Goal: Check status

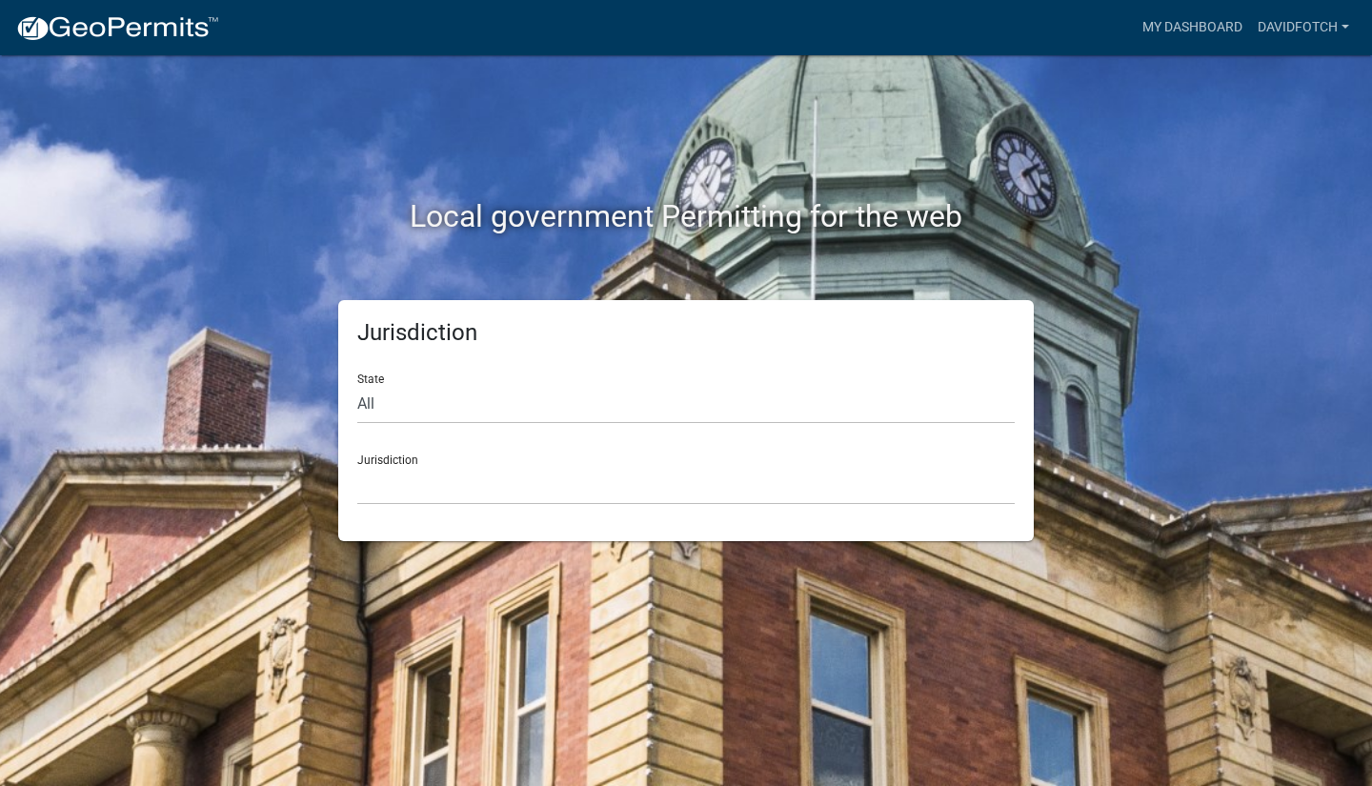
click at [400, 382] on div "State All [US_STATE] [US_STATE] [US_STATE] [US_STATE] [US_STATE] [US_STATE] [US…" at bounding box center [685, 391] width 657 height 66
select select "[US_STATE]"
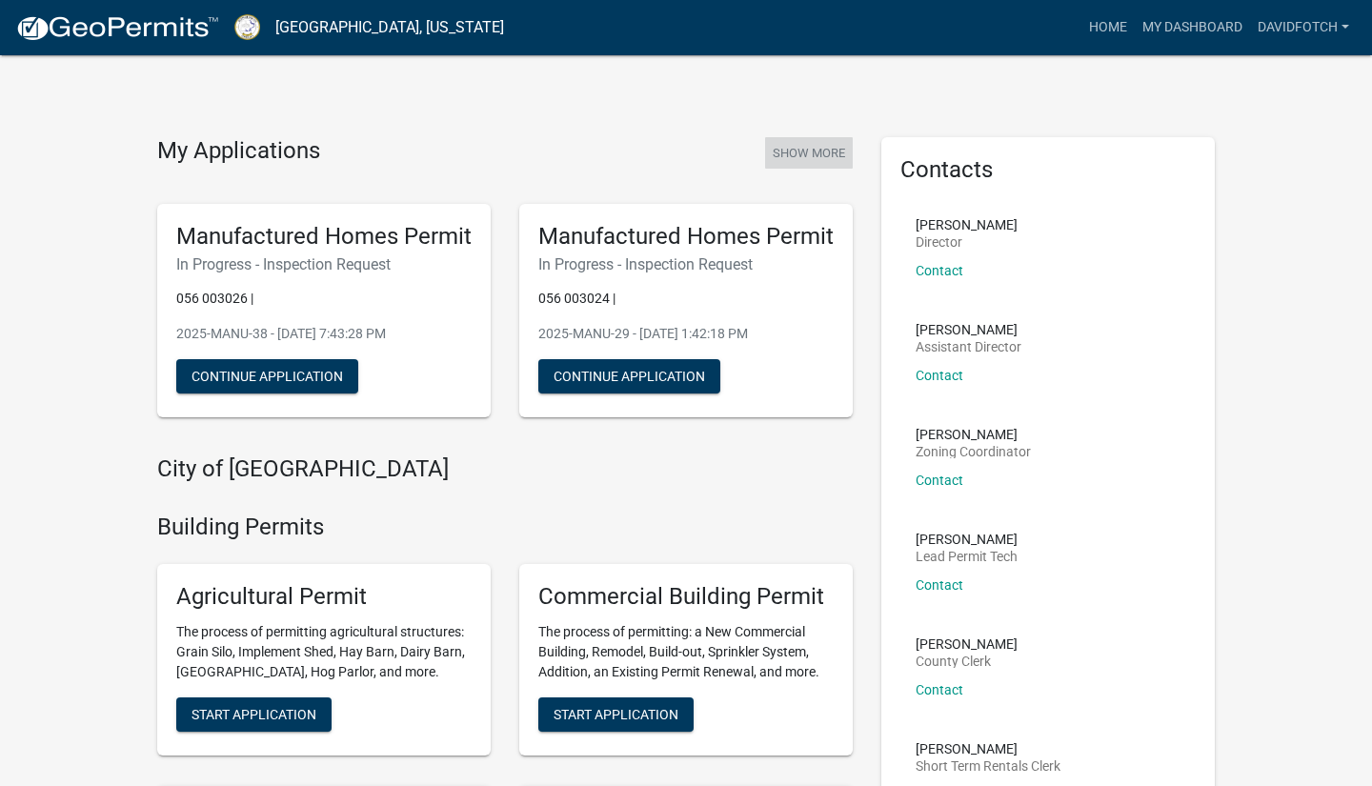
click at [831, 147] on button "Show More" at bounding box center [809, 152] width 88 height 31
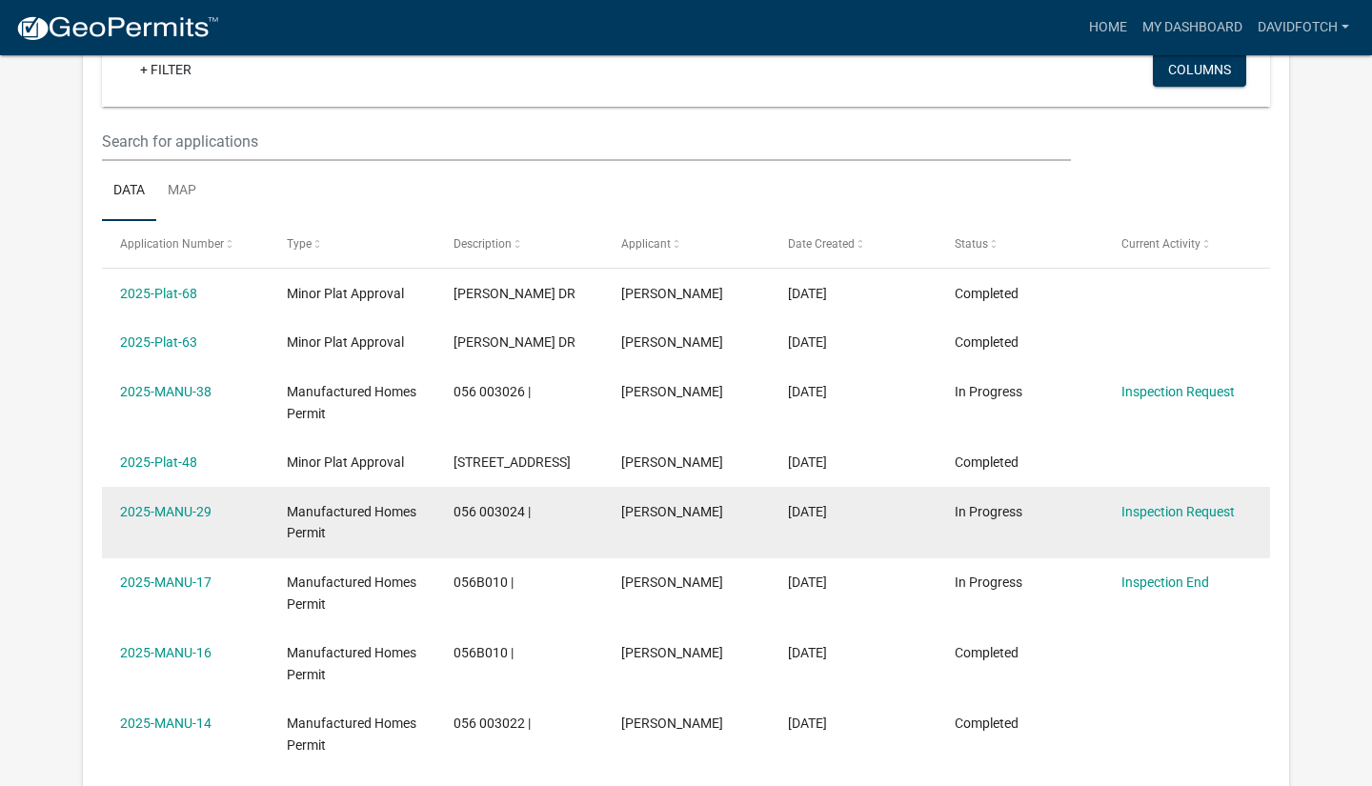
scroll to position [211, 0]
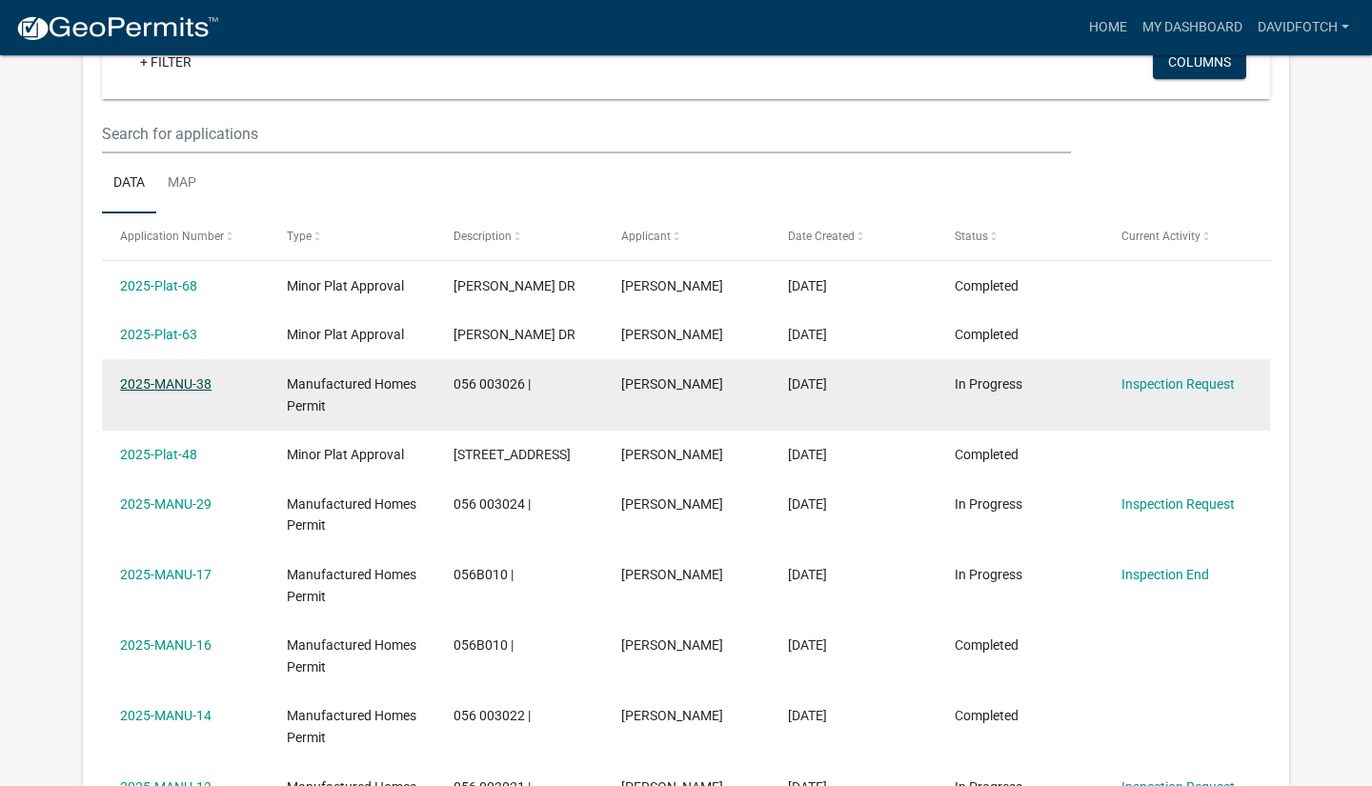
click at [165, 384] on link "2025-MANU-38" at bounding box center [165, 383] width 91 height 15
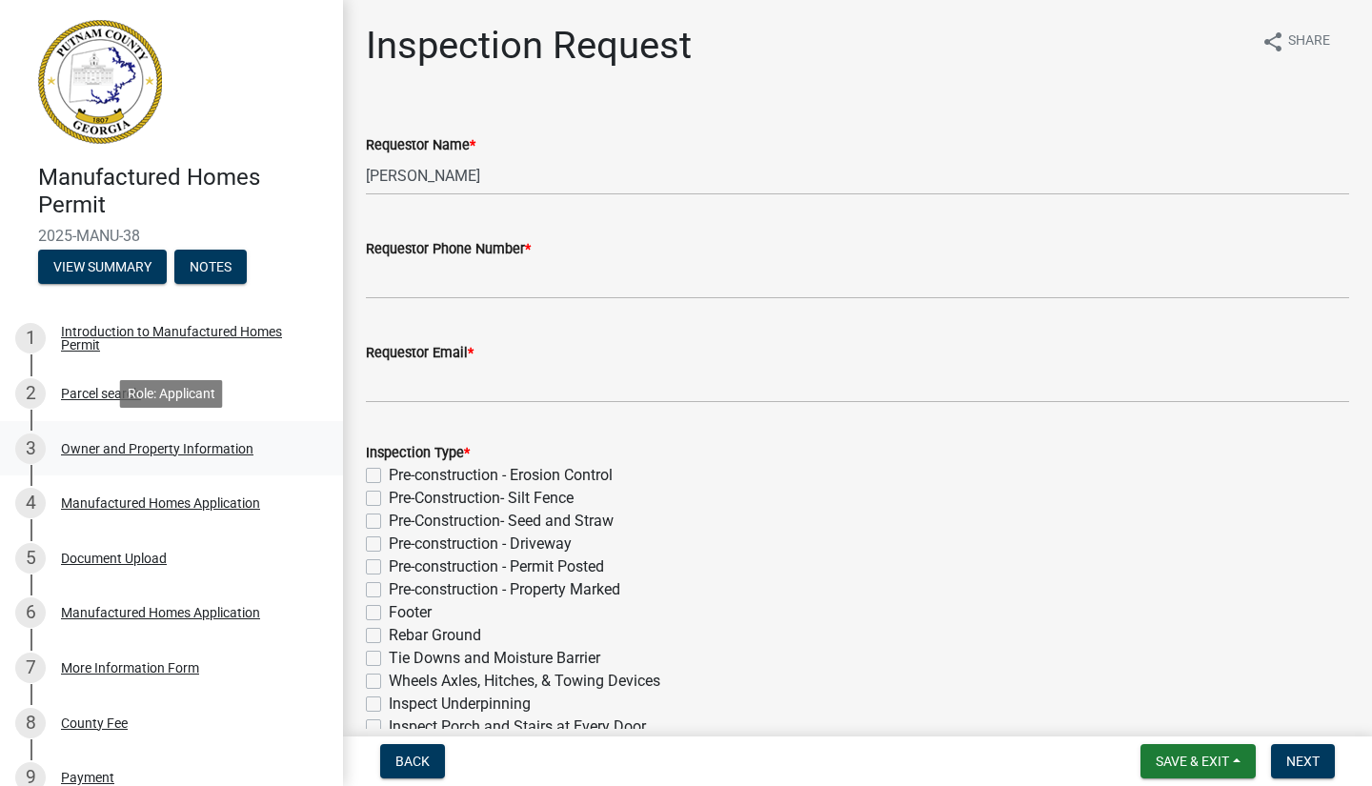
click at [155, 444] on div "Owner and Property Information" at bounding box center [157, 448] width 192 height 13
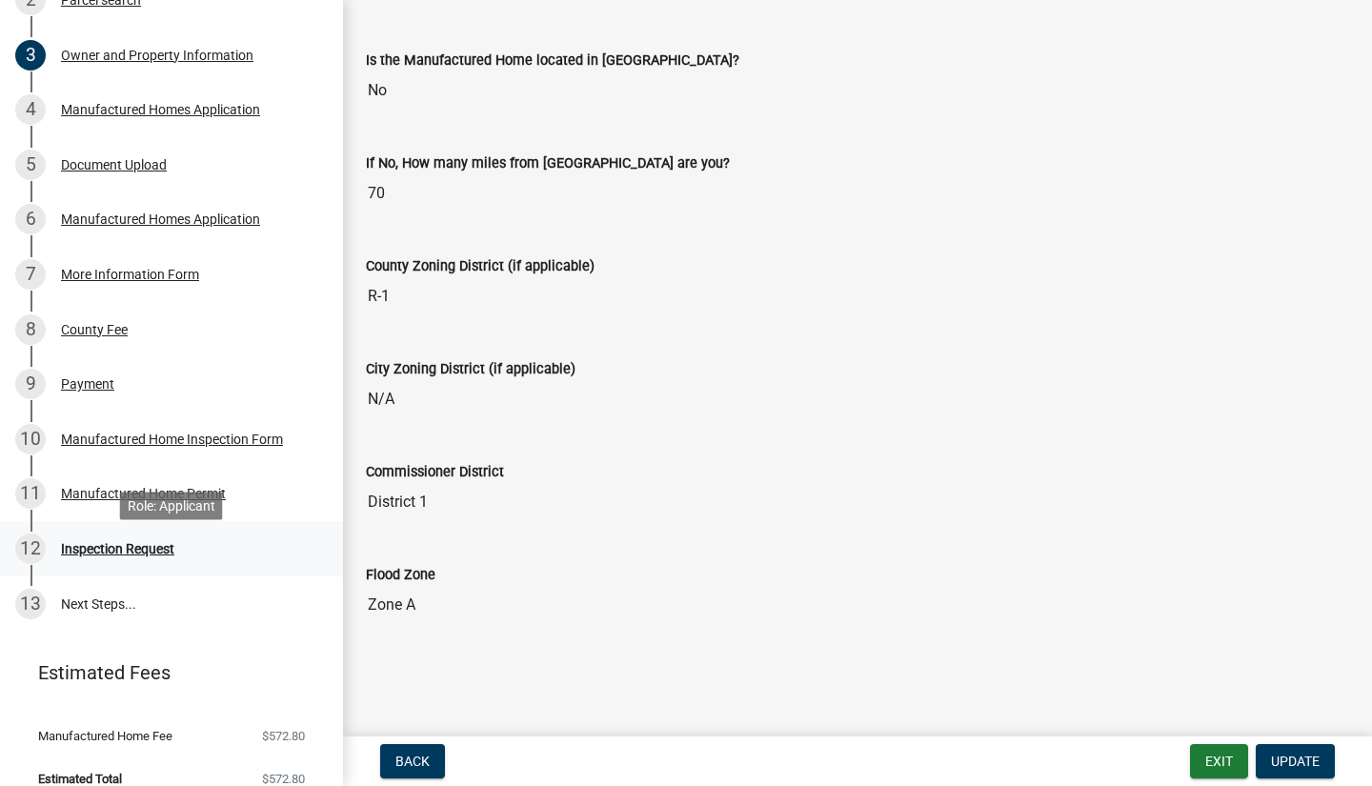
scroll to position [398, 0]
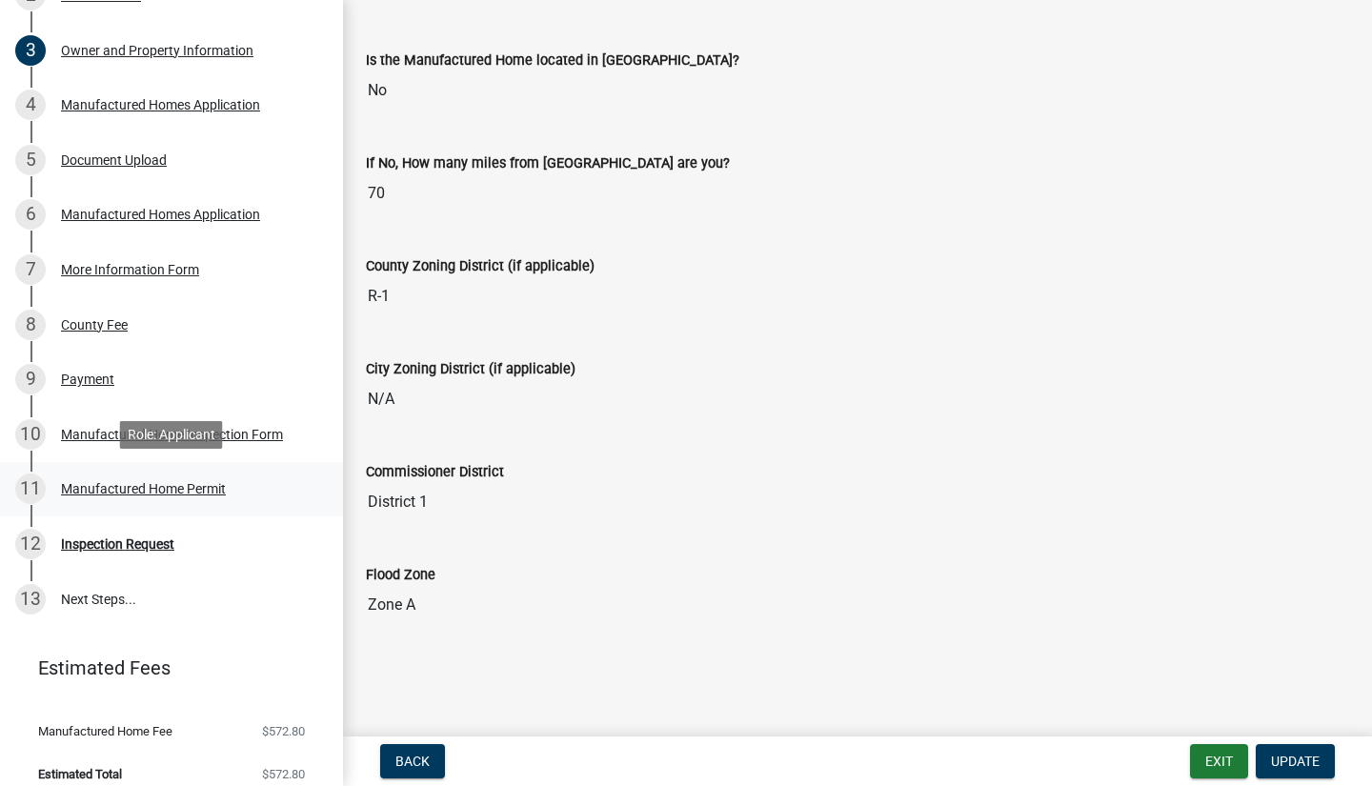
click at [201, 490] on div "Manufactured Home Permit" at bounding box center [143, 488] width 165 height 13
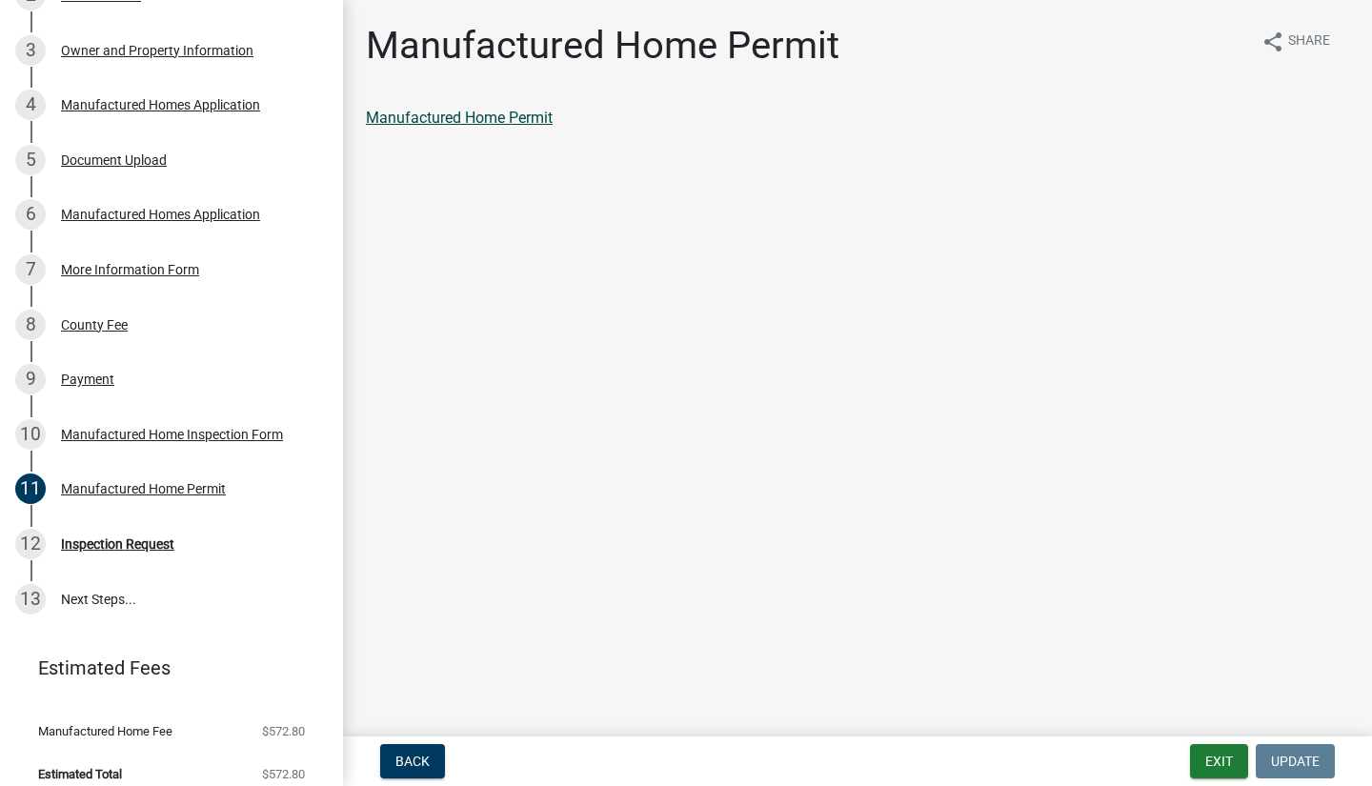
click at [513, 117] on link "Manufactured Home Permit" at bounding box center [459, 118] width 187 height 18
